Goal: Task Accomplishment & Management: Manage account settings

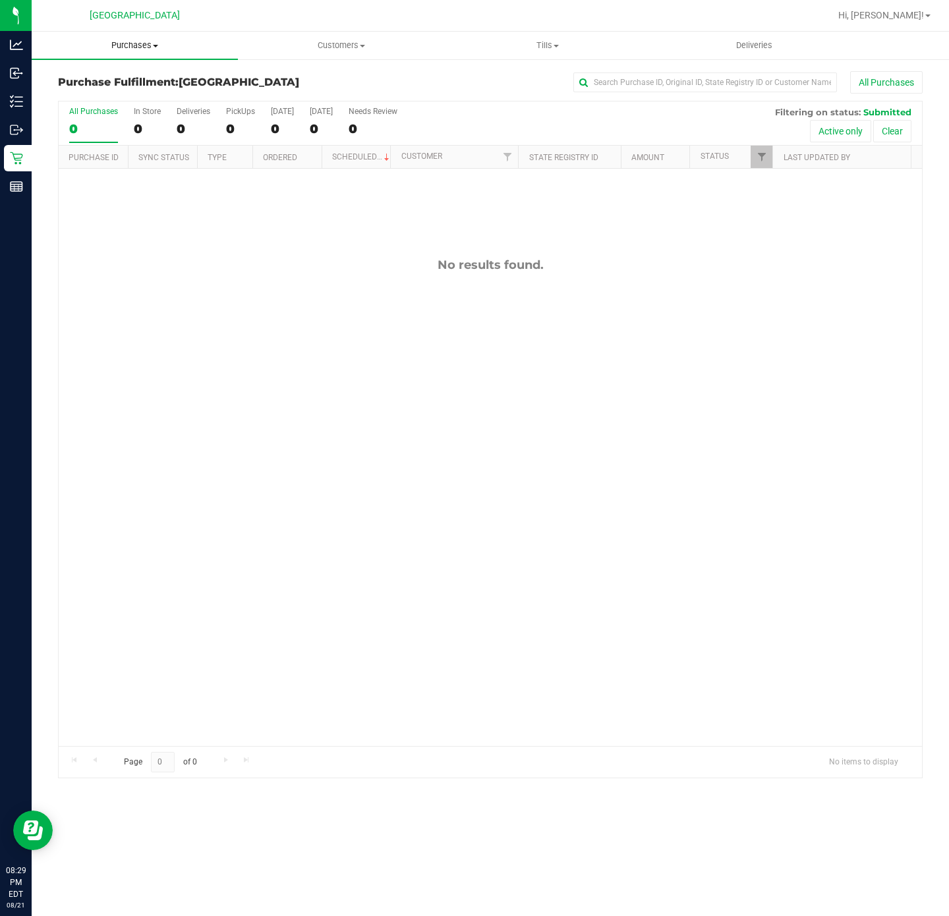
click at [151, 45] on span "Purchases" at bounding box center [135, 46] width 206 height 12
click at [134, 74] on span "Summary of purchases" at bounding box center [99, 79] width 135 height 11
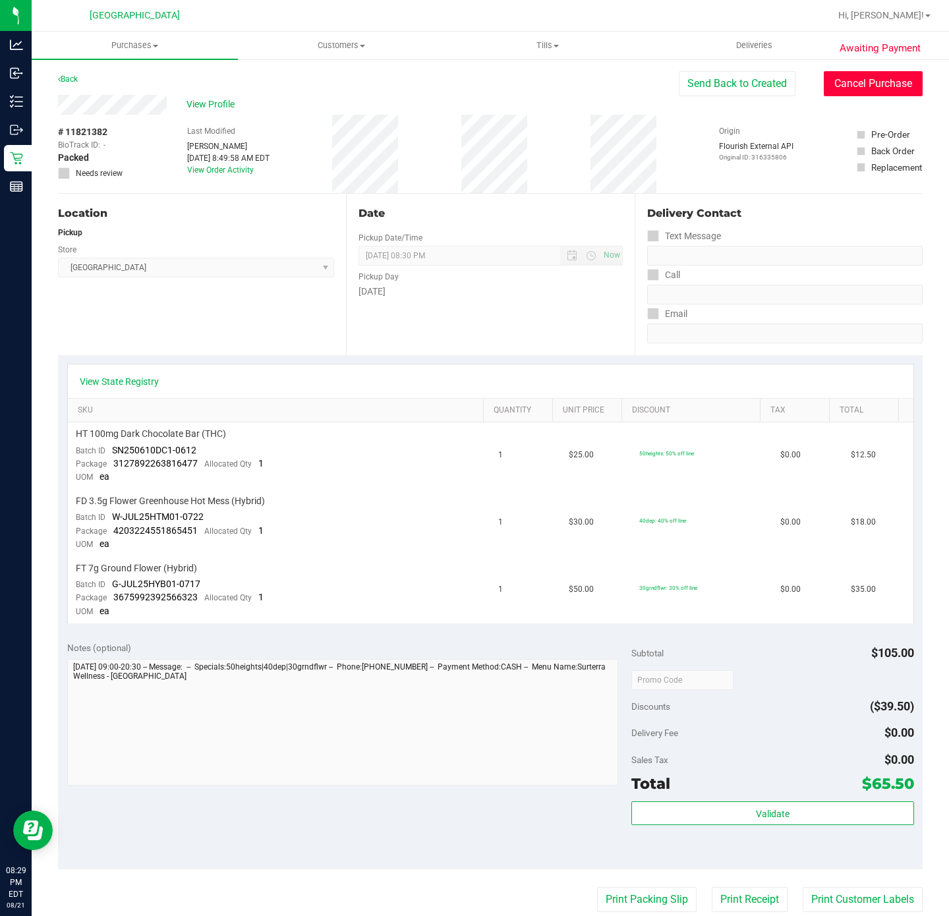
click at [855, 72] on button "Cancel Purchase" at bounding box center [873, 83] width 99 height 25
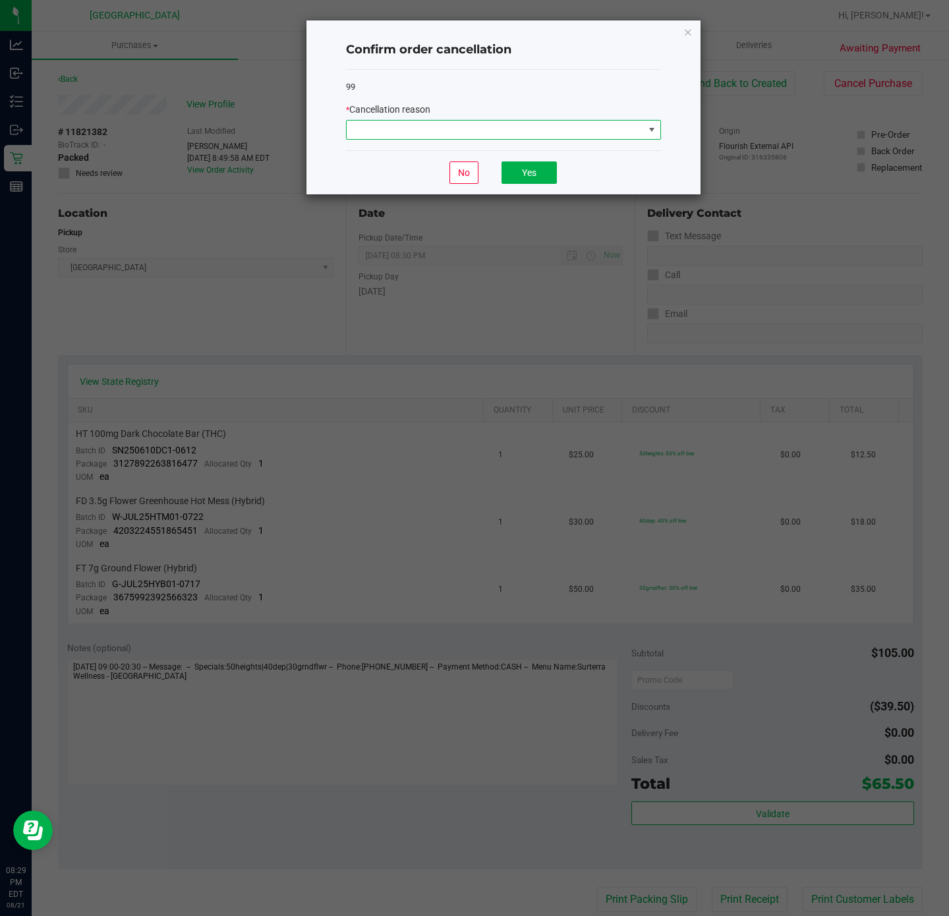
click at [451, 134] on span at bounding box center [495, 130] width 297 height 18
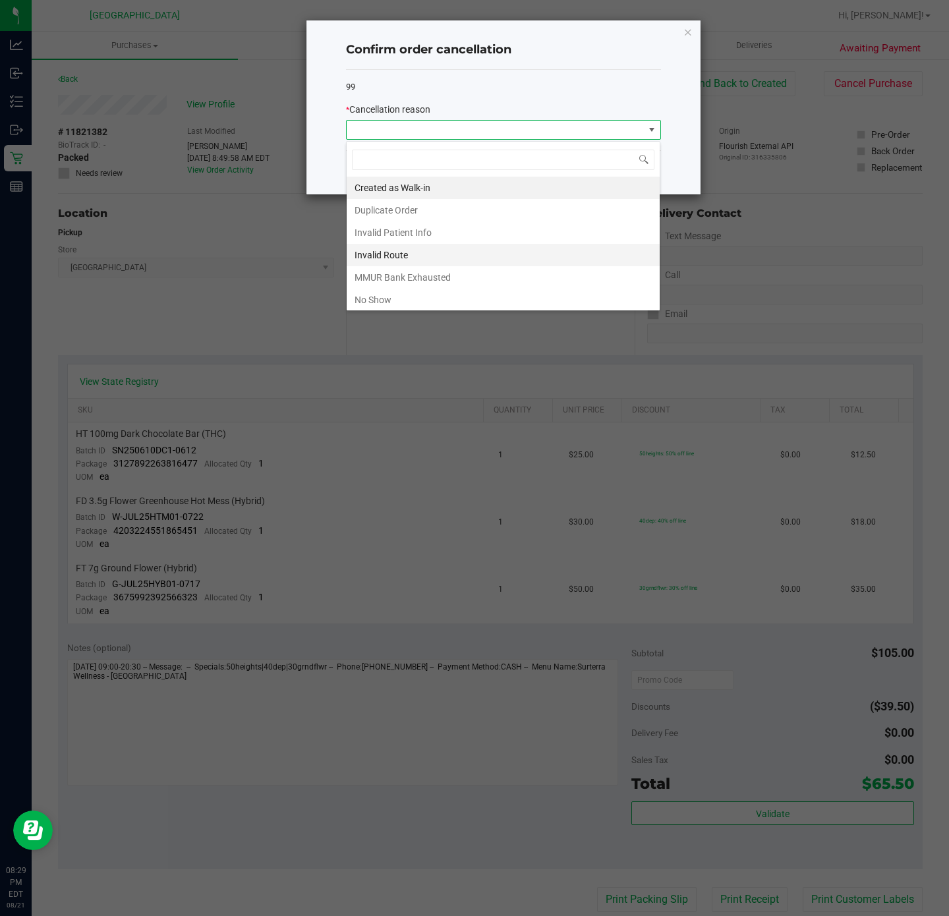
scroll to position [20, 314]
click at [400, 301] on li "No Show" at bounding box center [503, 300] width 313 height 22
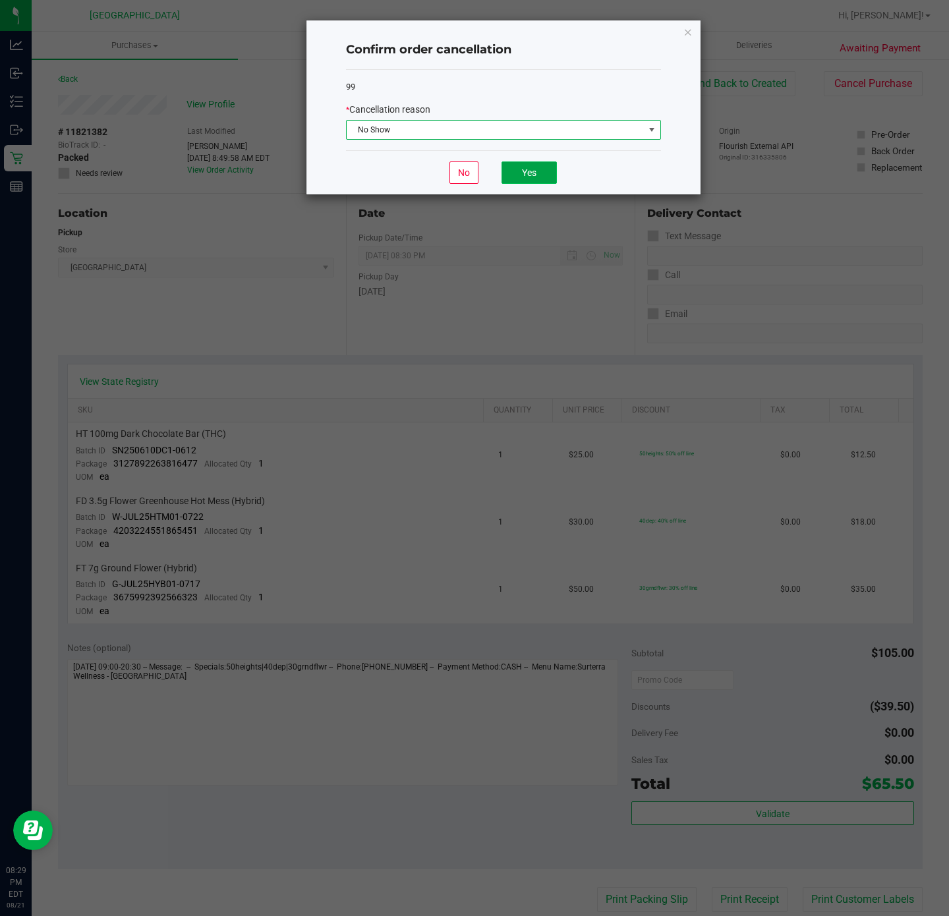
click at [533, 171] on button "Yes" at bounding box center [529, 173] width 55 height 22
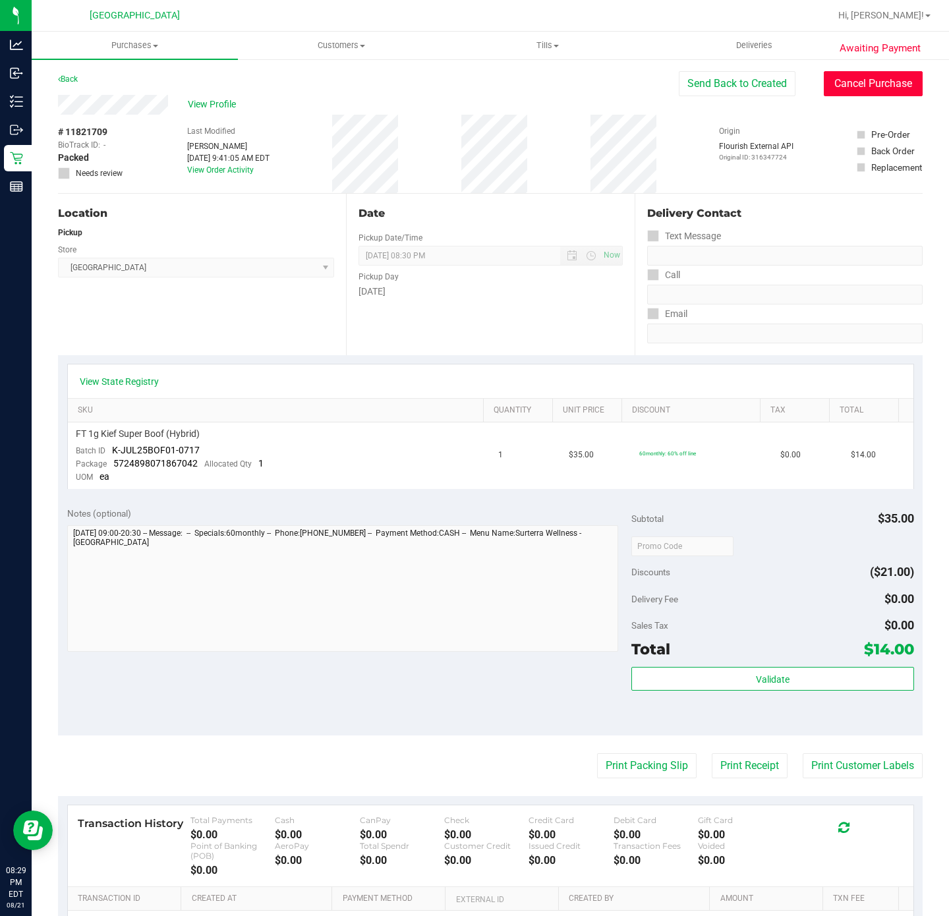
click at [850, 91] on button "Cancel Purchase" at bounding box center [873, 83] width 99 height 25
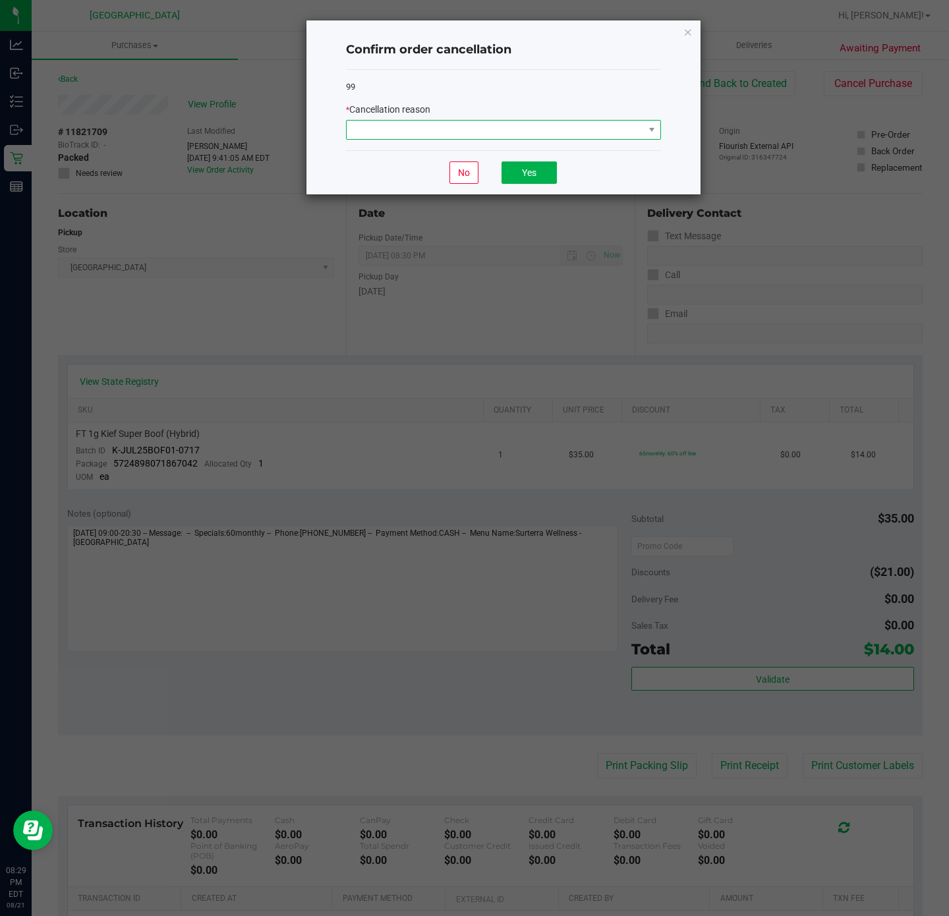
click at [419, 131] on span at bounding box center [495, 130] width 297 height 18
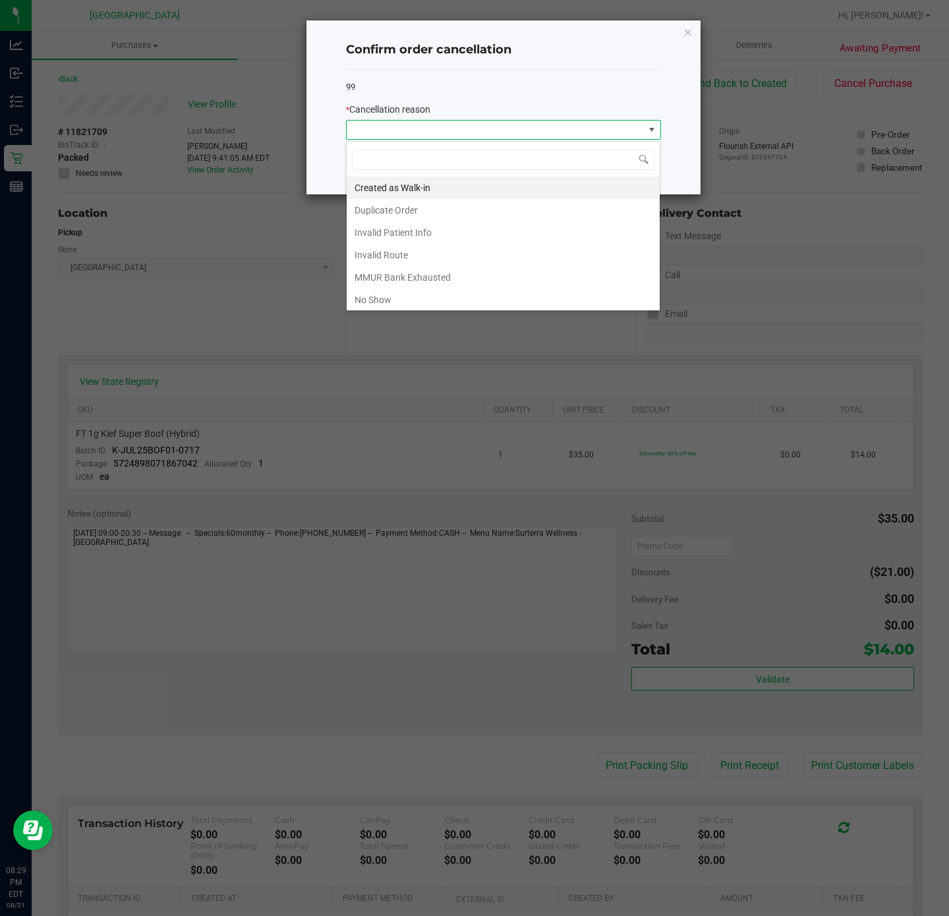
scroll to position [20, 314]
click at [384, 299] on li "No Show" at bounding box center [503, 300] width 313 height 22
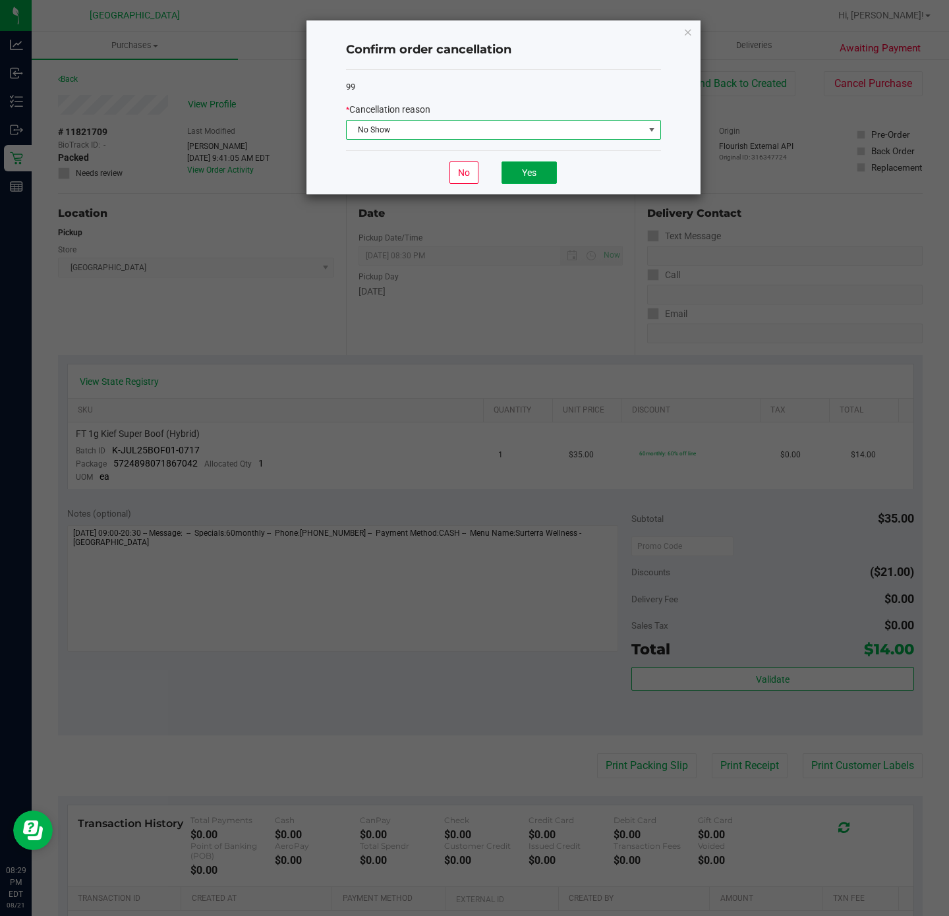
drag, startPoint x: 505, startPoint y: 176, endPoint x: 384, endPoint y: 20, distance: 197.4
click at [507, 176] on button "Yes" at bounding box center [529, 173] width 55 height 22
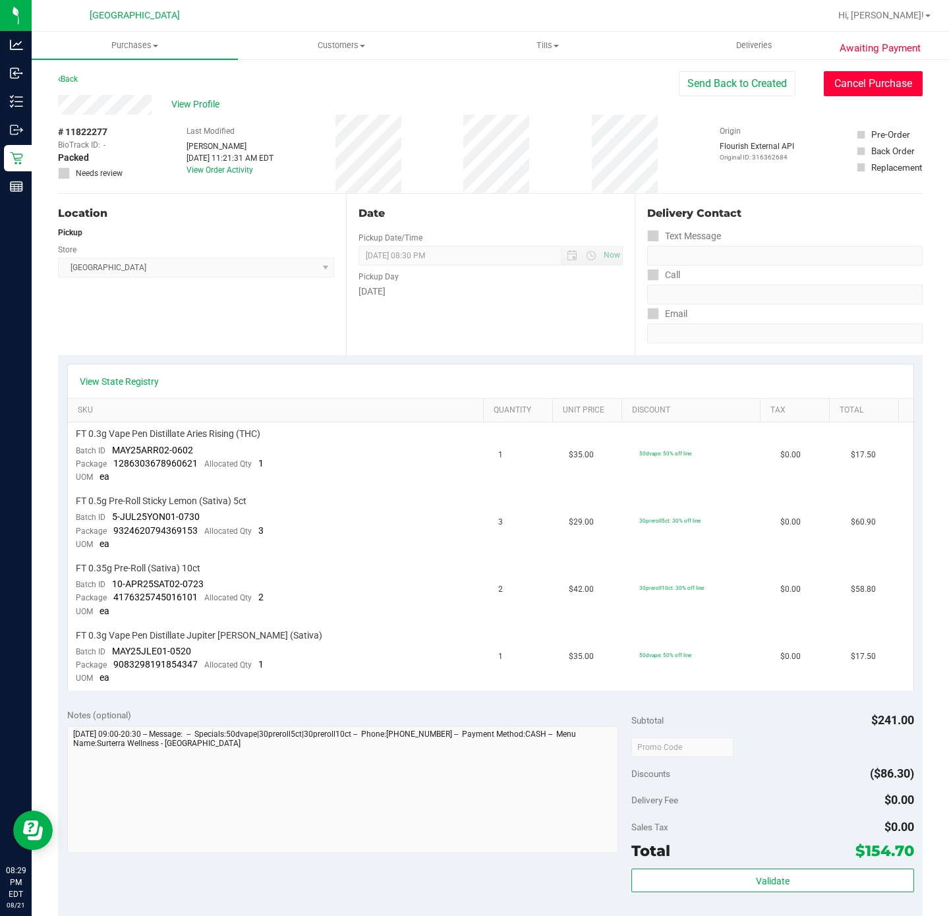
click at [875, 79] on button "Cancel Purchase" at bounding box center [873, 83] width 99 height 25
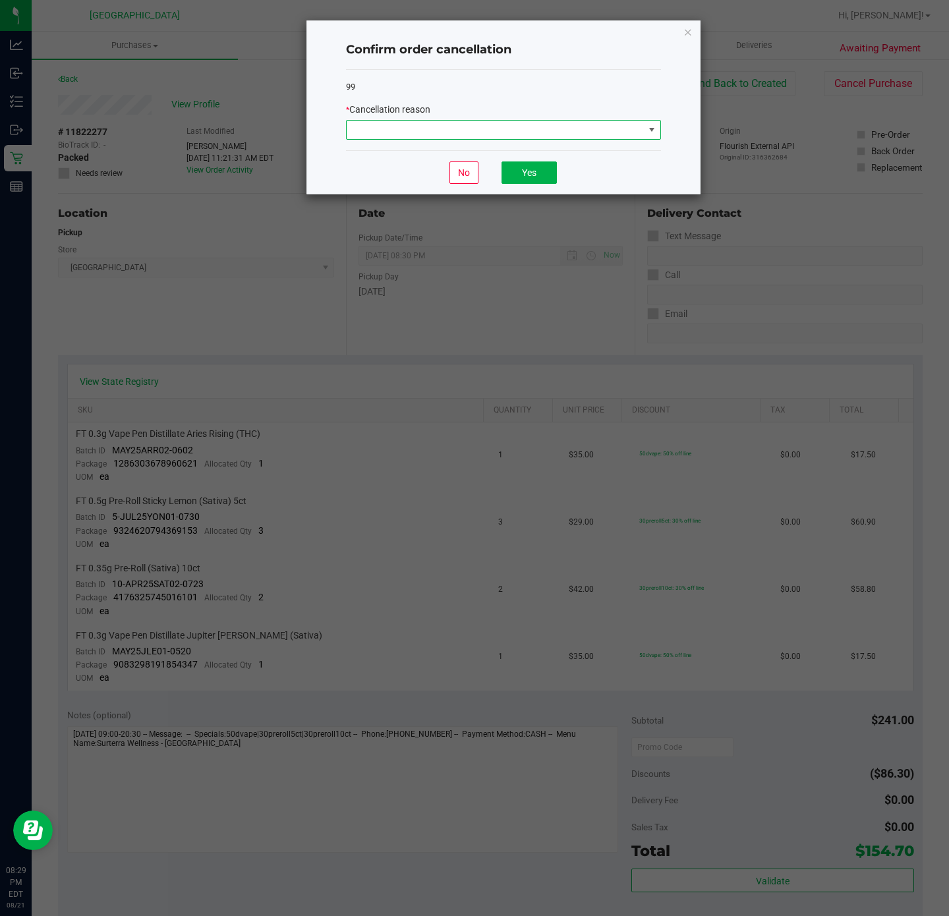
click at [420, 123] on span at bounding box center [495, 130] width 297 height 18
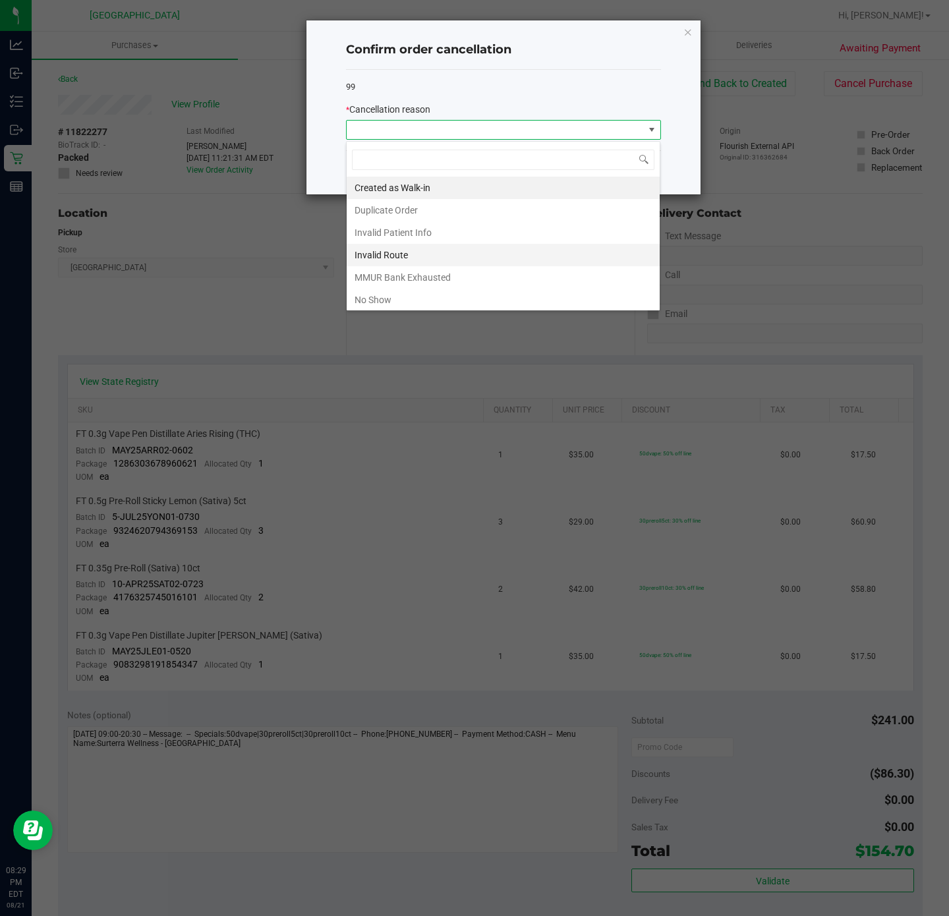
scroll to position [20, 314]
click at [388, 303] on li "No Show" at bounding box center [503, 300] width 313 height 22
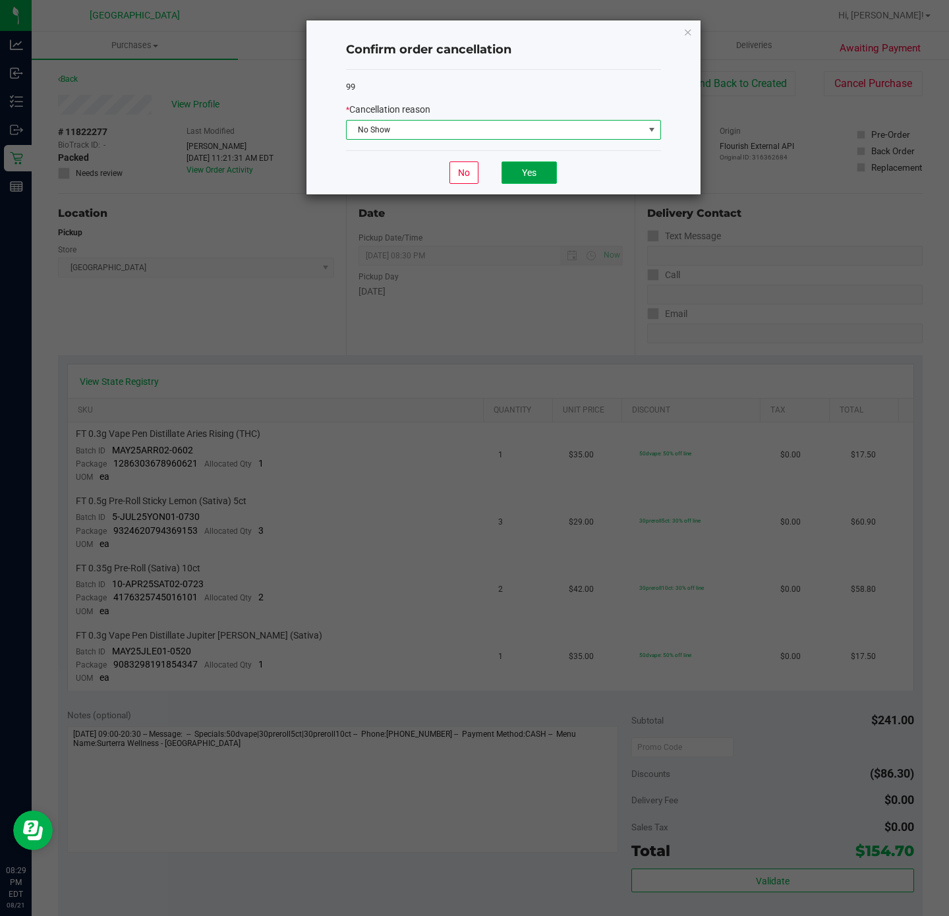
click at [544, 184] on button "Yes" at bounding box center [529, 173] width 55 height 22
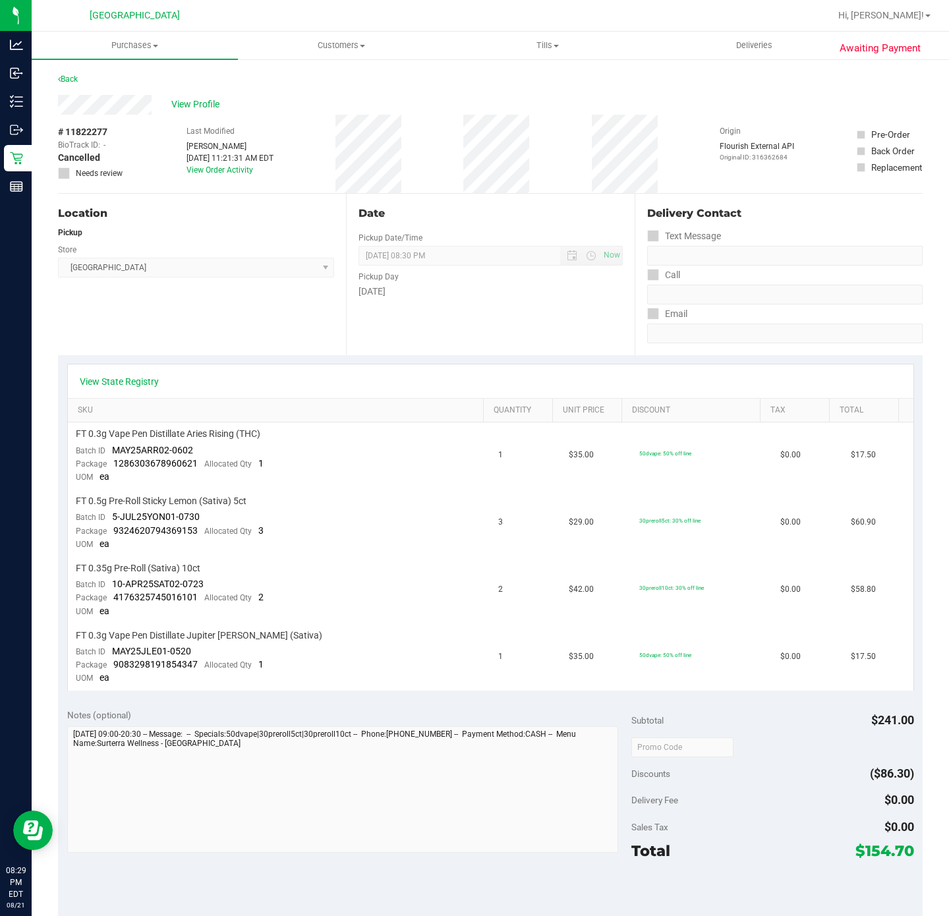
click at [247, 311] on div "Location Pickup Store Deerfield Beach WC Select Store Bonita Springs WC Boynton…" at bounding box center [202, 275] width 288 height 162
click at [902, 22] on link "Hi, [PERSON_NAME]!" at bounding box center [884, 16] width 103 height 14
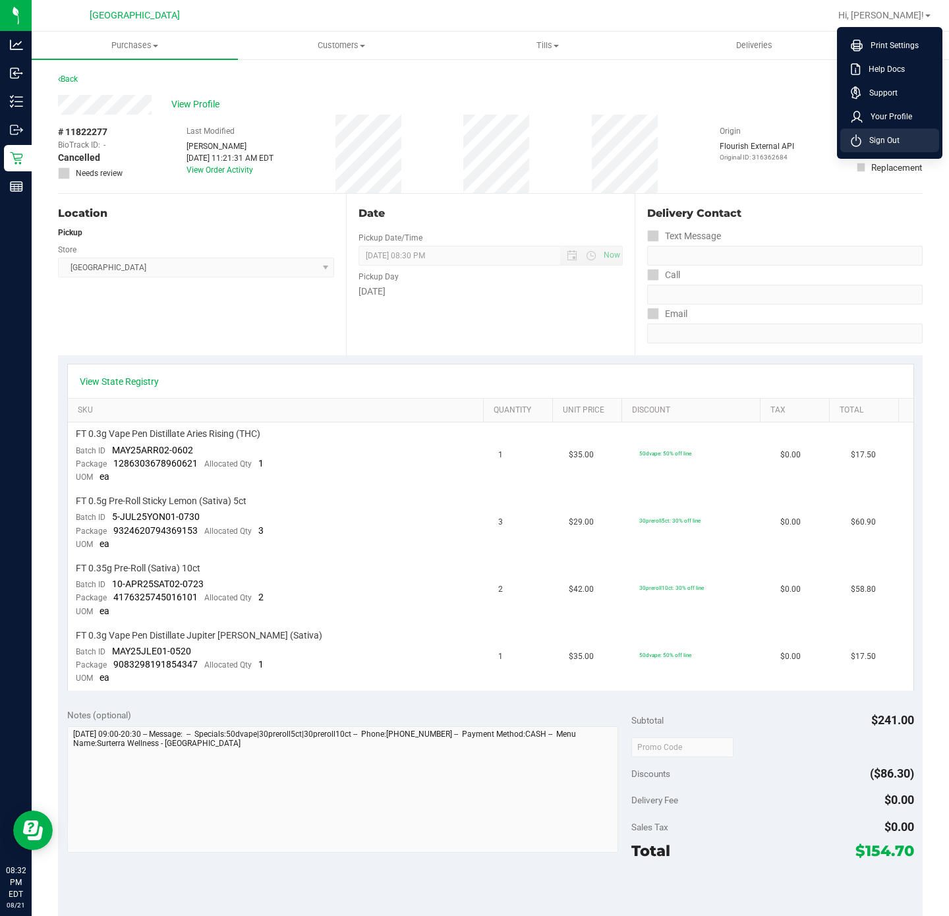
click at [882, 145] on span "Sign Out" at bounding box center [881, 140] width 38 height 13
